Goal: Navigation & Orientation: Find specific page/section

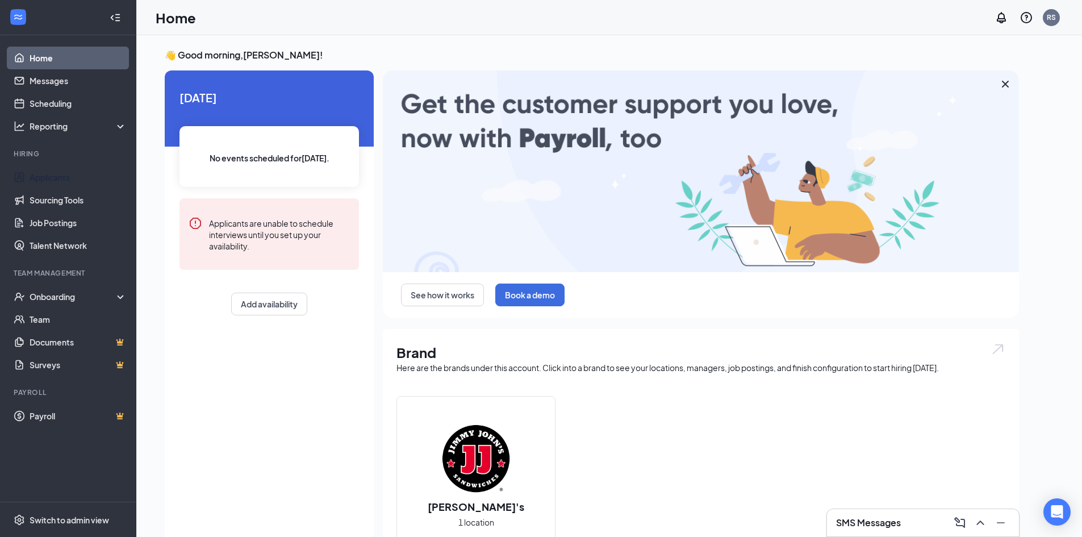
drag, startPoint x: 71, startPoint y: 181, endPoint x: 207, endPoint y: 168, distance: 137.0
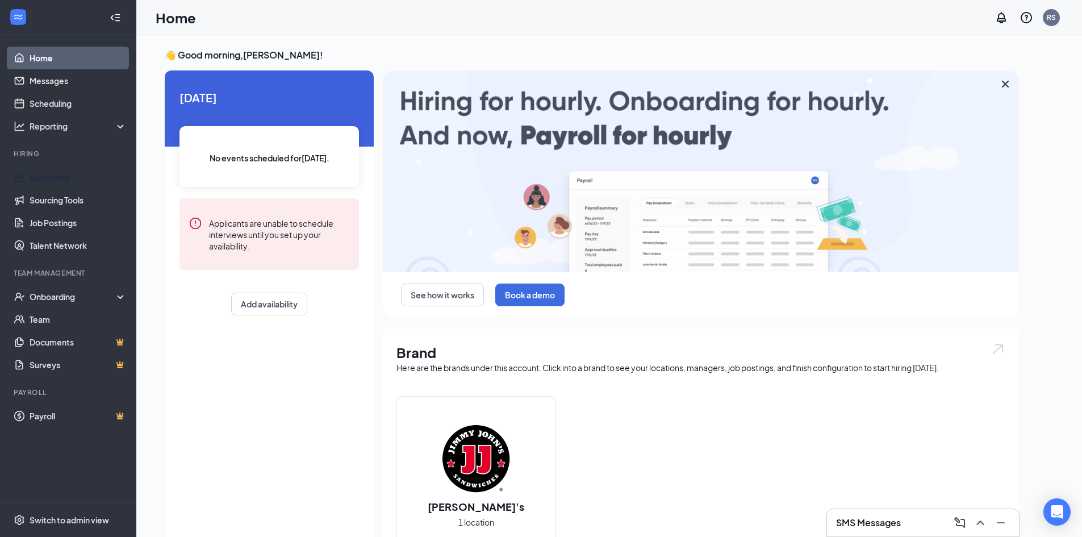
click at [70, 181] on link "Applicants" at bounding box center [78, 177] width 97 height 23
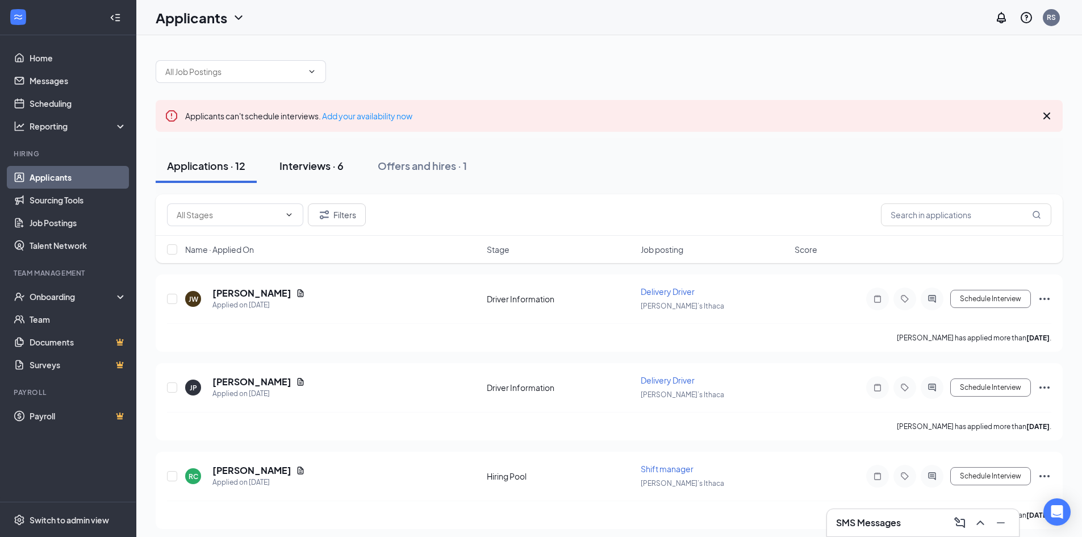
click at [306, 165] on div "Interviews · 6" at bounding box center [312, 166] width 64 height 14
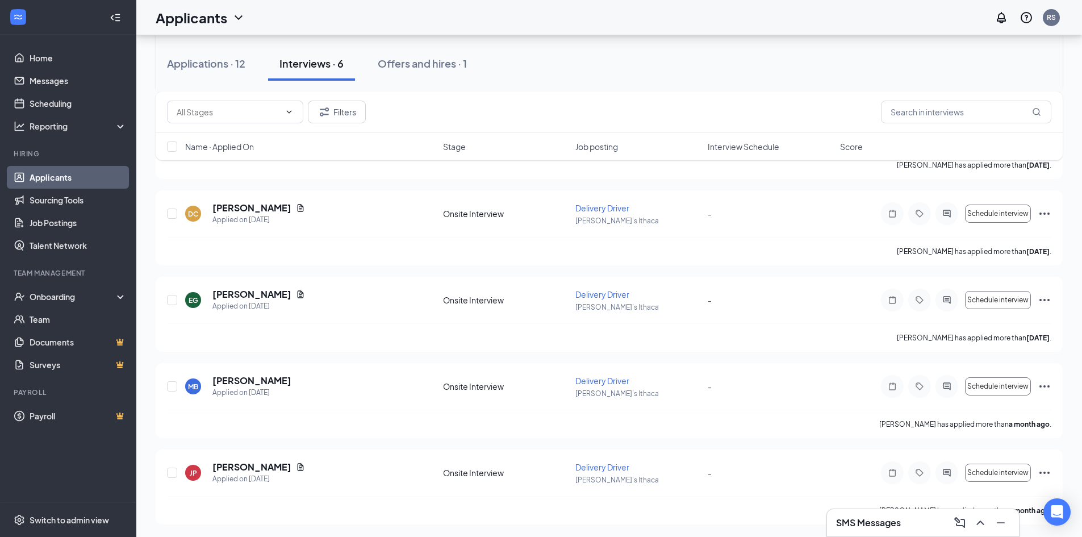
scroll to position [258, 0]
click at [230, 67] on div "Applications · 12" at bounding box center [206, 63] width 78 height 14
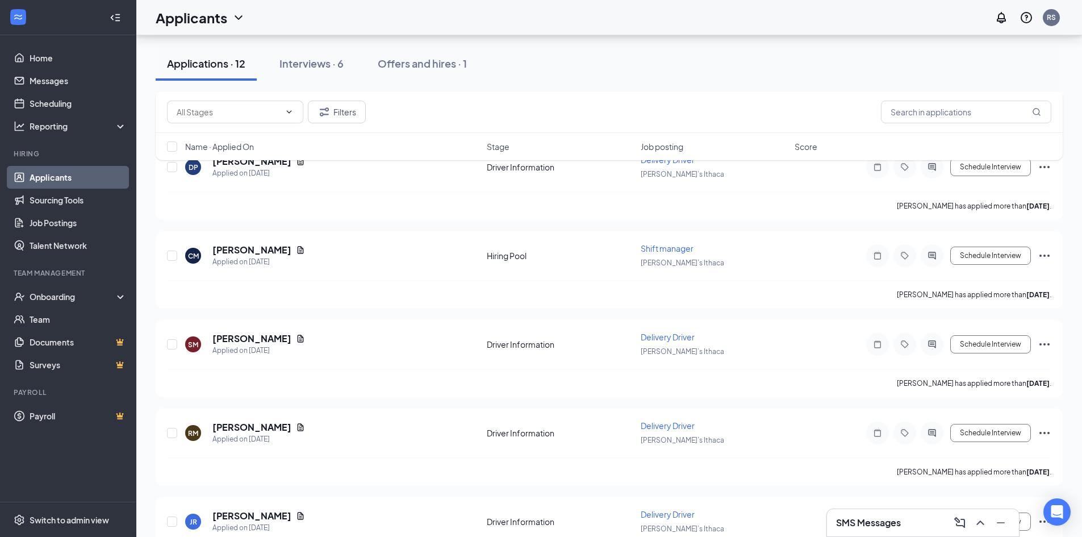
scroll to position [803, 0]
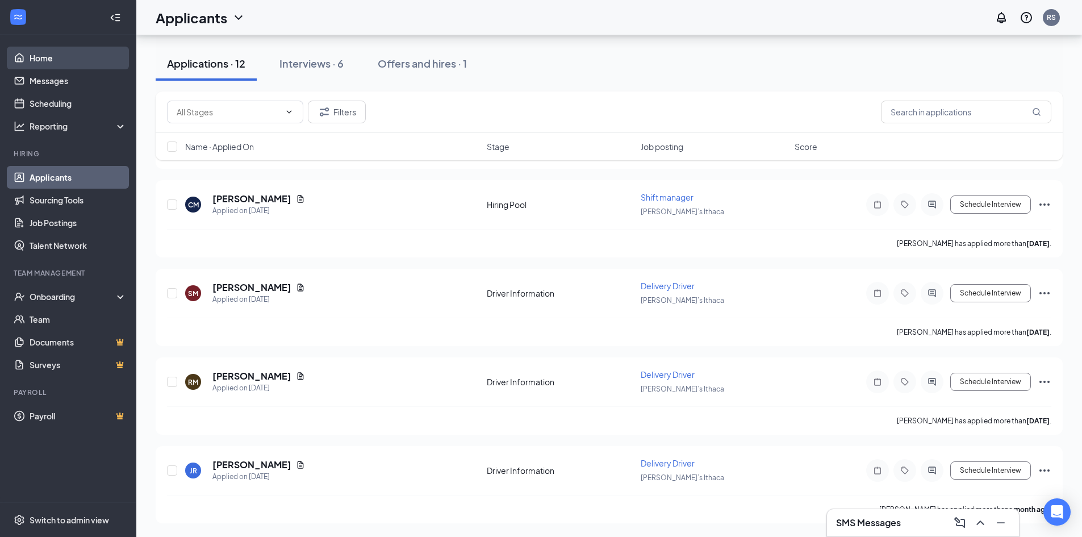
click at [53, 52] on link "Home" at bounding box center [78, 58] width 97 height 23
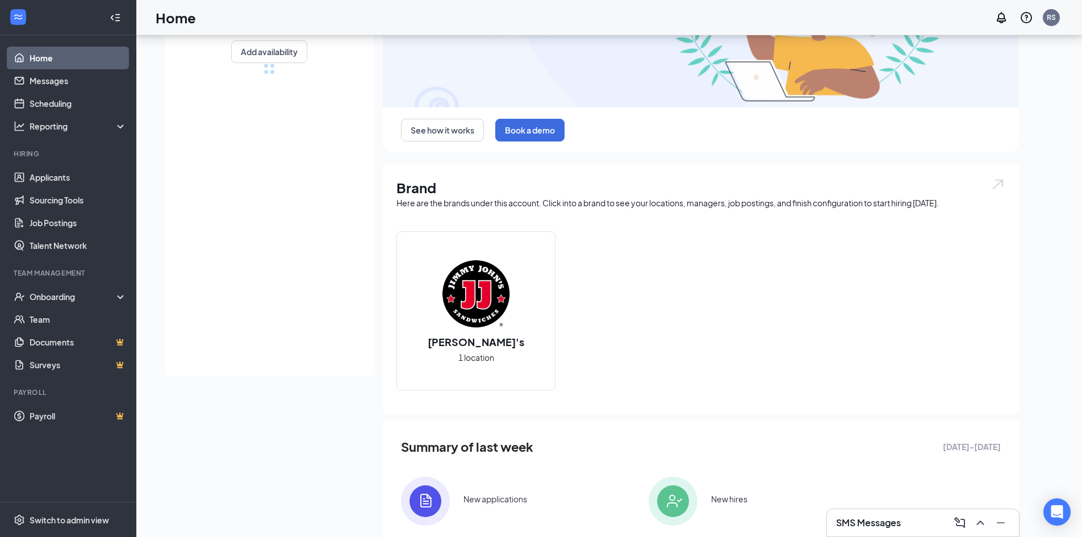
scroll to position [198, 0]
